Goal: Task Accomplishment & Management: Complete application form

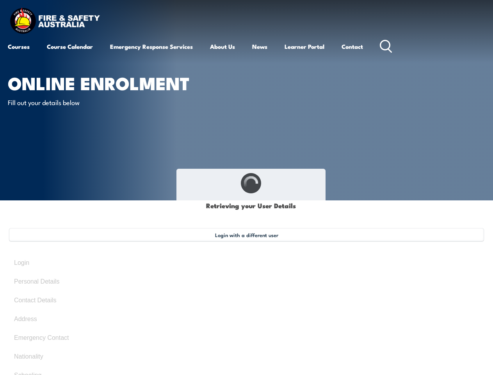
type input "Dye"
type input "Zipagan"
type input "[DATE]"
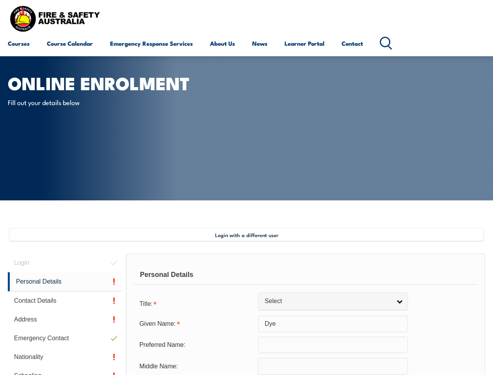
scroll to position [189, 0]
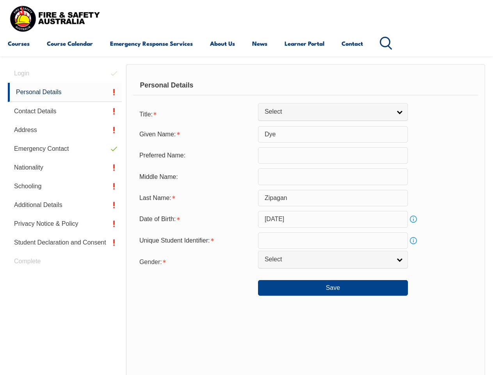
click at [246, 93] on div "Personal Details" at bounding box center [305, 86] width 345 height 20
click at [246, 220] on div "Date of Birth:" at bounding box center [195, 219] width 125 height 15
click at [65, 73] on div "Login Personal Details Contact Details Address Emergency Contact Nationality Sc…" at bounding box center [67, 267] width 118 height 406
click at [65, 92] on link "Personal Details" at bounding box center [65, 92] width 114 height 19
click at [65, 111] on link "Contact Details" at bounding box center [65, 111] width 114 height 19
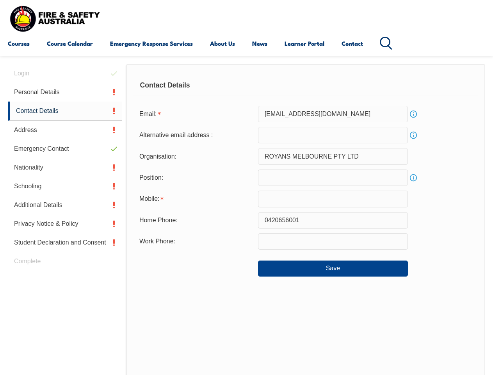
click at [65, 130] on link "Address" at bounding box center [65, 130] width 114 height 19
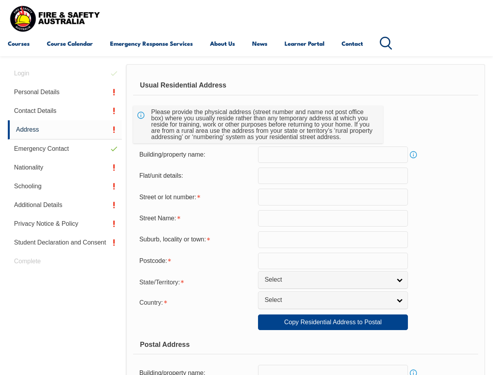
click at [65, 149] on link "Emergency Contact" at bounding box center [65, 148] width 114 height 19
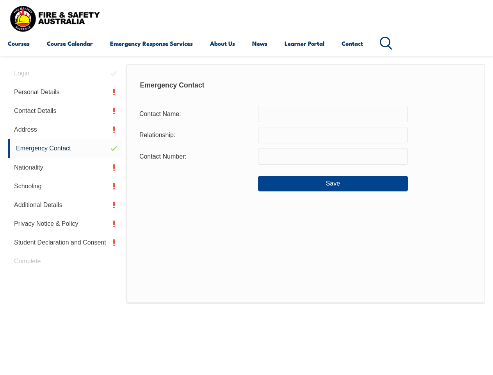
click at [65, 168] on link "Nationality" at bounding box center [65, 167] width 114 height 19
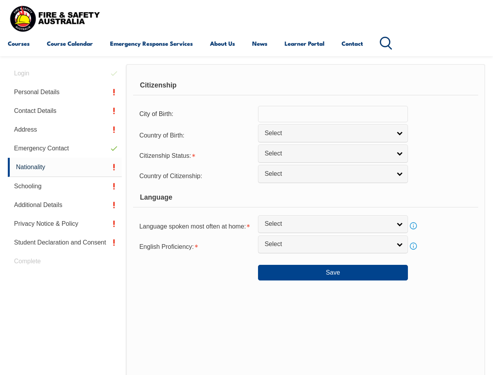
click at [65, 186] on link "Schooling" at bounding box center [65, 186] width 114 height 19
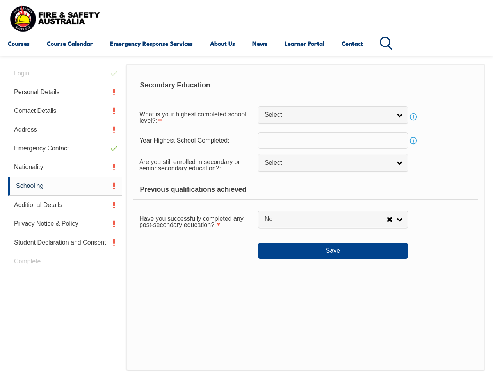
click at [65, 205] on link "Additional Details" at bounding box center [65, 205] width 114 height 19
